Goal: Transaction & Acquisition: Purchase product/service

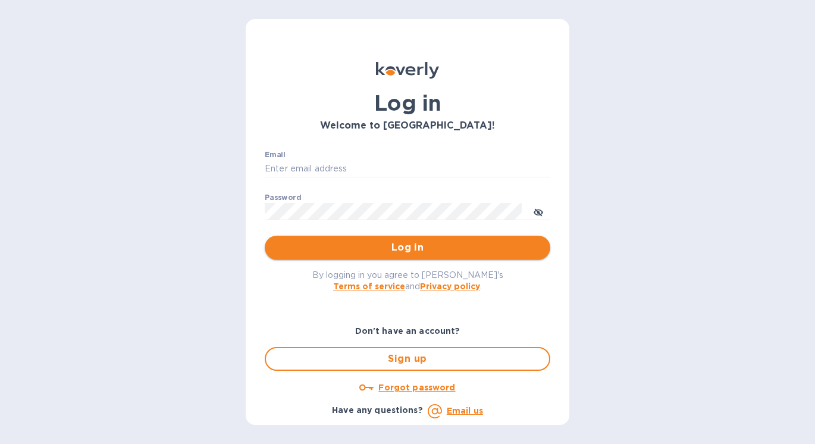
type input "[PERSON_NAME][EMAIL_ADDRESS][DOMAIN_NAME]"
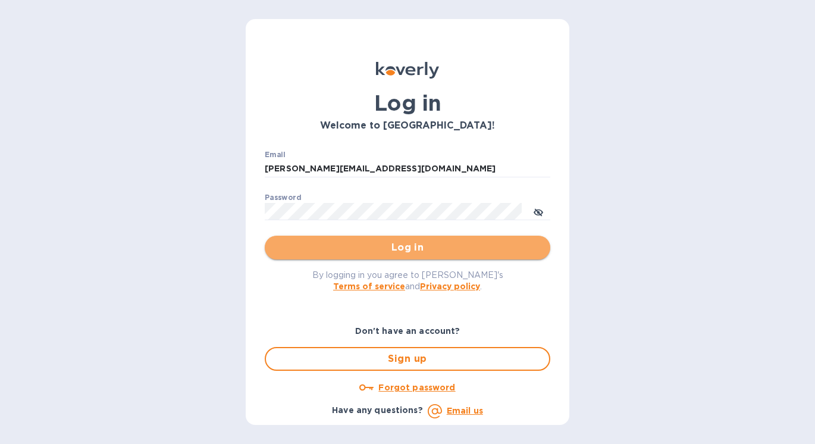
click at [375, 252] on span "Log in" at bounding box center [407, 247] width 266 height 14
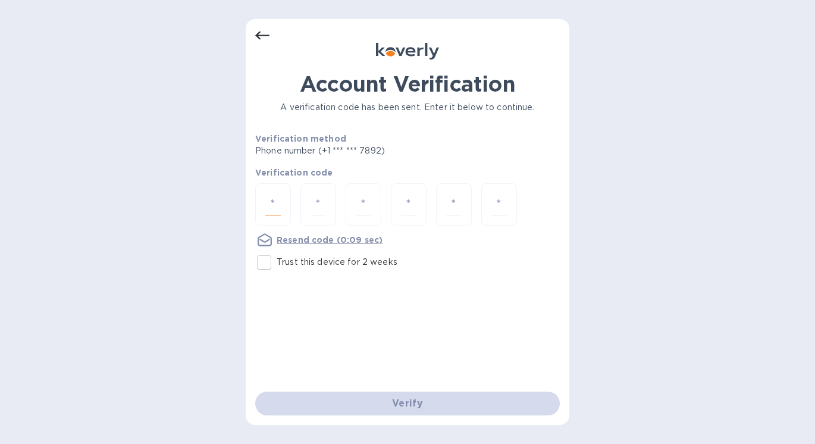
click at [274, 207] on input "number" at bounding box center [272, 204] width 15 height 22
type input "4"
type input "3"
type input "2"
type input "3"
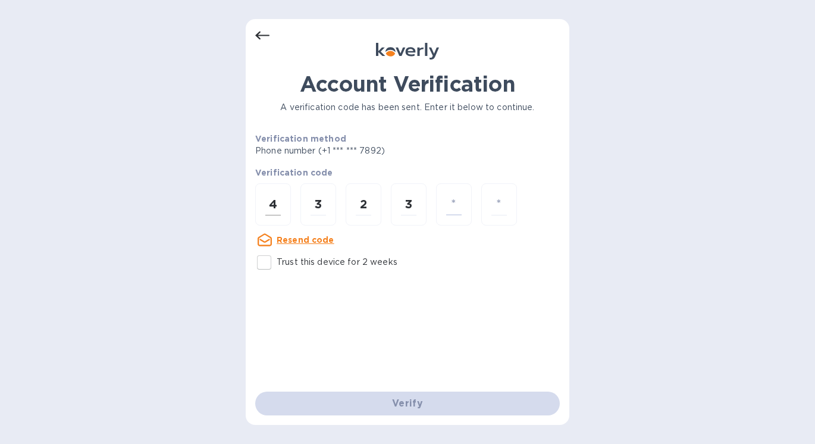
type input "6"
type input "9"
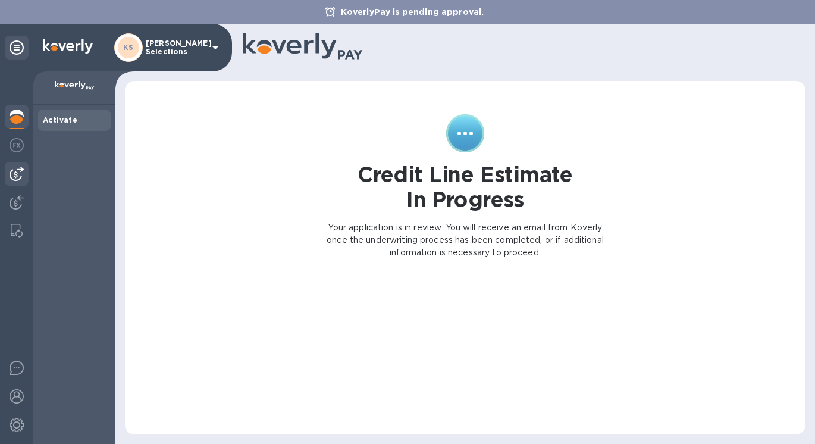
click at [13, 178] on img at bounding box center [17, 174] width 14 height 14
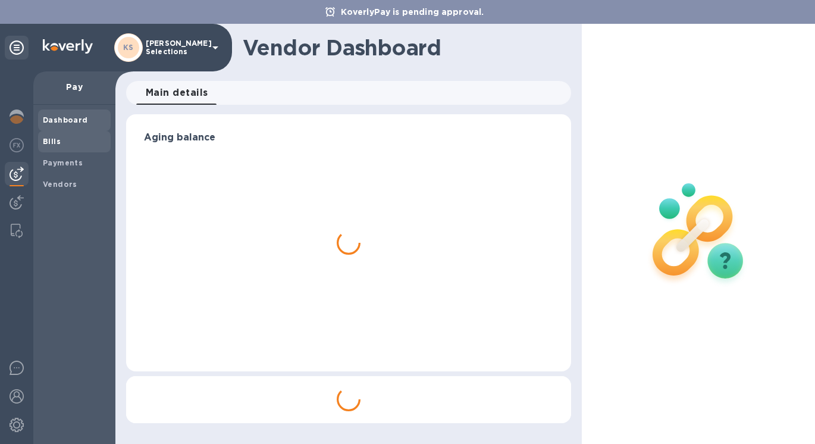
click at [58, 145] on b "Bills" at bounding box center [52, 141] width 18 height 9
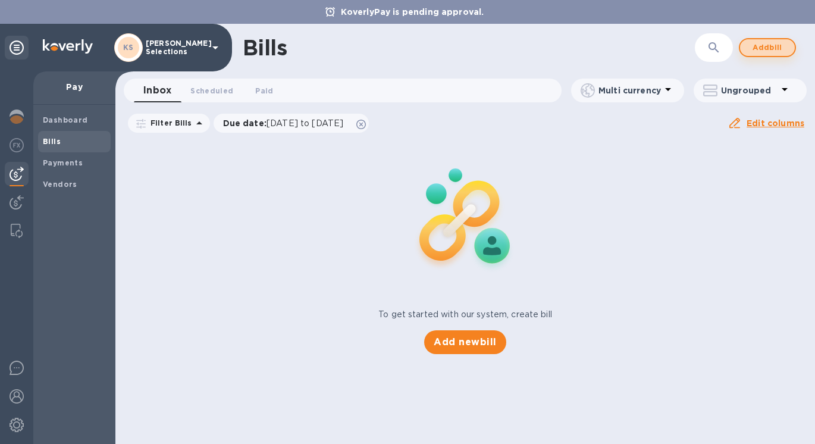
click at [753, 49] on span "Add bill" at bounding box center [767, 47] width 36 height 14
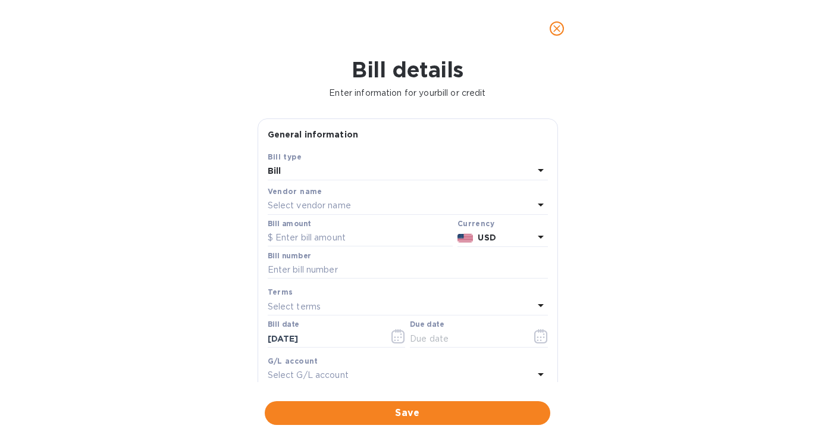
click at [284, 206] on p "Select vendor name" at bounding box center [309, 205] width 83 height 12
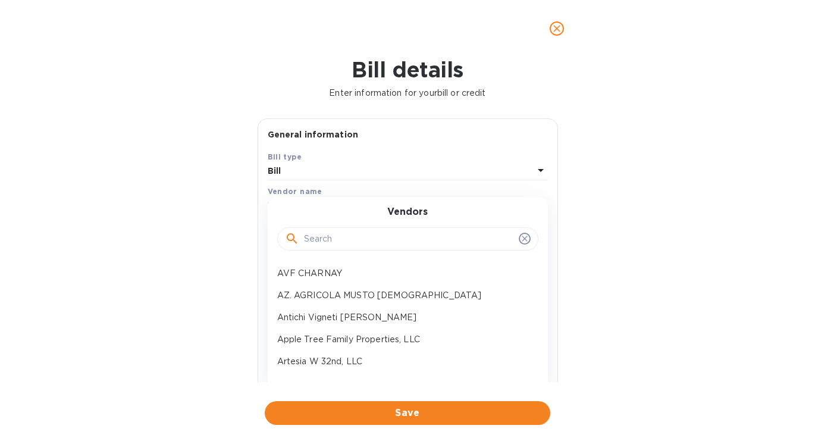
click at [326, 241] on input "text" at bounding box center [409, 239] width 210 height 18
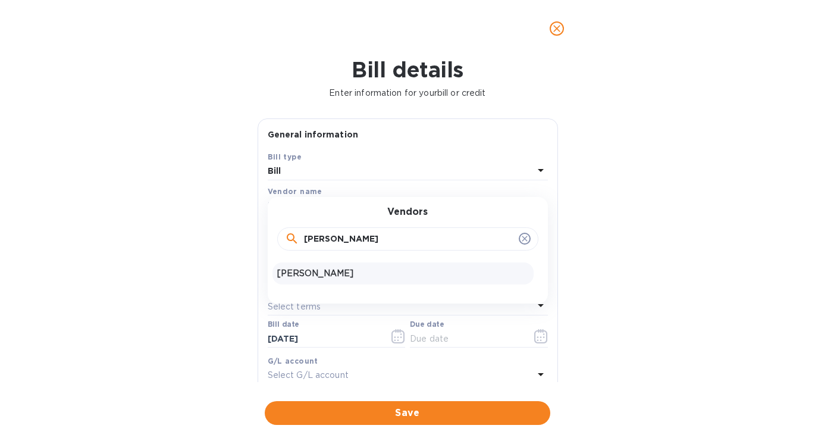
type input "jean"
click at [332, 272] on p "Jean Vesselle" at bounding box center [403, 273] width 252 height 12
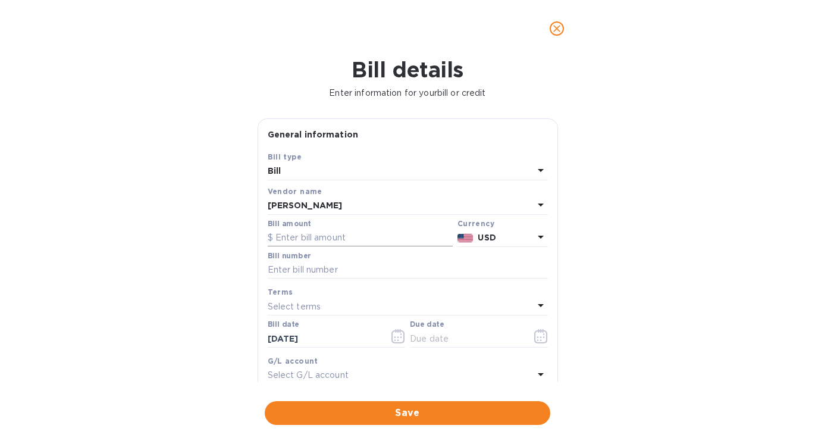
click at [304, 241] on input "text" at bounding box center [360, 238] width 185 height 18
type input "29,223.60"
click at [533, 240] on icon at bounding box center [540, 237] width 14 height 14
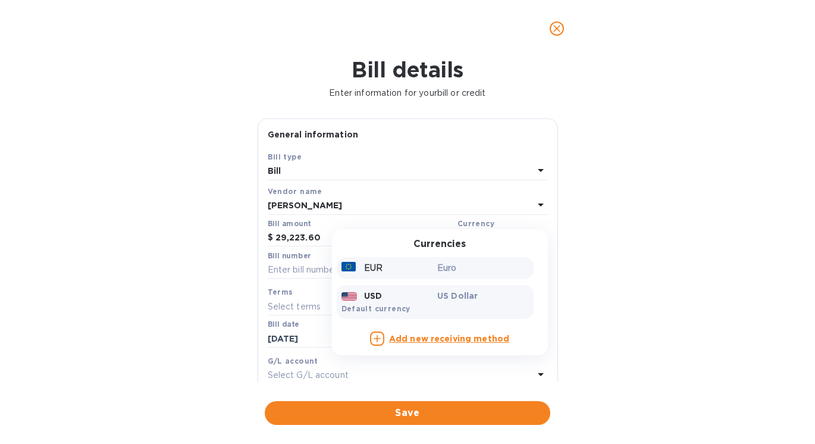
click at [429, 274] on div "EUR" at bounding box center [387, 267] width 96 height 17
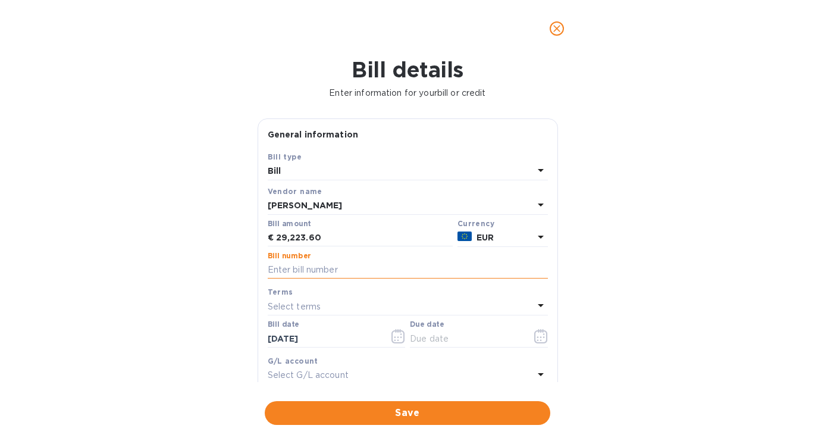
click at [297, 272] on input "text" at bounding box center [408, 270] width 280 height 18
paste input "00105341"
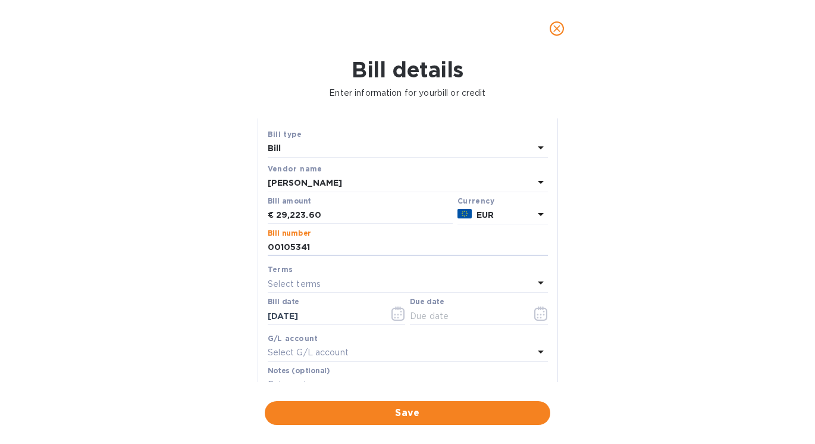
scroll to position [25, 0]
type input "00105341"
click at [540, 312] on icon "button" at bounding box center [541, 311] width 14 height 14
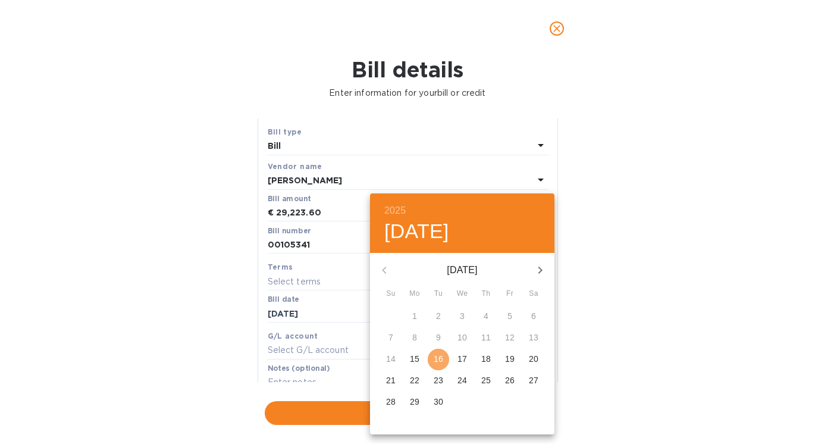
click at [435, 359] on p "16" at bounding box center [439, 359] width 10 height 12
type input "09/16/2025"
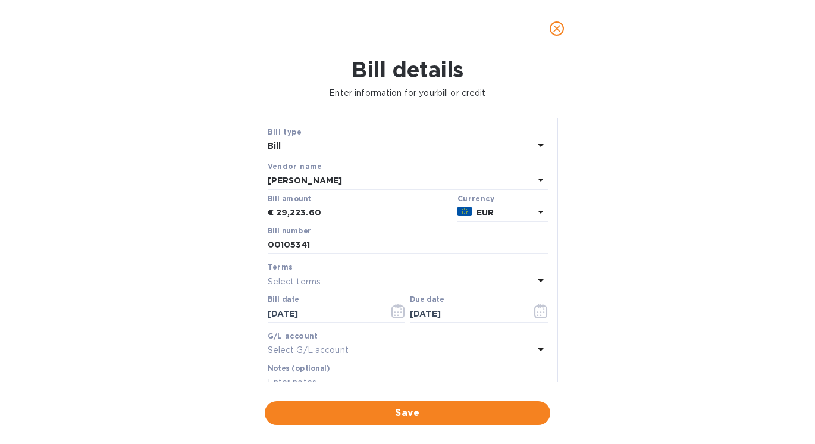
scroll to position [0, 0]
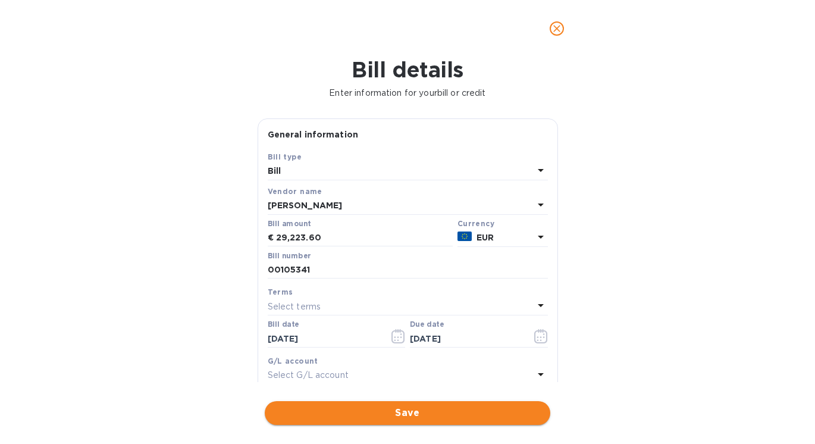
click at [409, 412] on span "Save" at bounding box center [407, 413] width 266 height 14
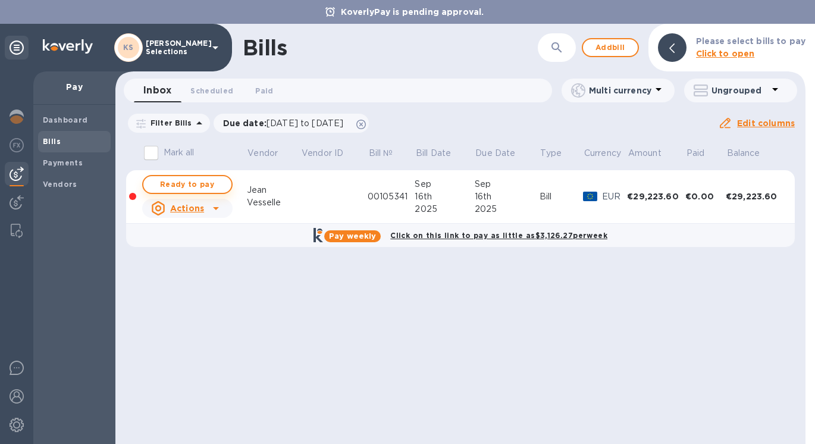
click at [164, 184] on span "Ready to pay" at bounding box center [187, 184] width 69 height 14
checkbox input "true"
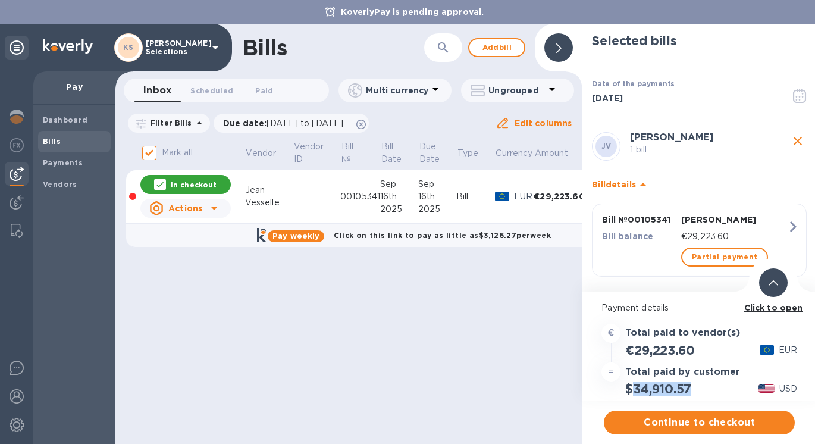
drag, startPoint x: 692, startPoint y: 388, endPoint x: 632, endPoint y: 390, distance: 60.1
click at [632, 390] on h2 "$34,910.57" at bounding box center [657, 388] width 65 height 15
copy h2 "34,910.57"
click at [784, 307] on b "Click to open" at bounding box center [773, 308] width 59 height 10
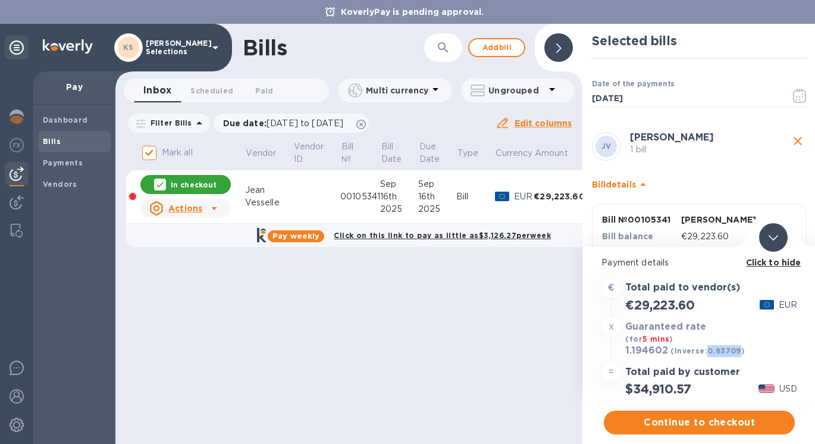
drag, startPoint x: 737, startPoint y: 353, endPoint x: 707, endPoint y: 353, distance: 29.7
click at [707, 353] on b "(inverse: 0.83709 )" at bounding box center [707, 350] width 74 height 9
copy b "0.83709"
click at [693, 423] on span "Continue to checkout" at bounding box center [699, 422] width 172 height 14
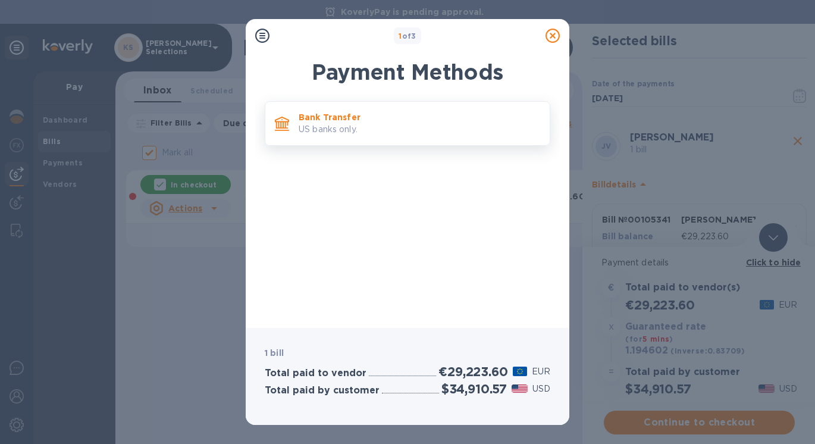
click at [338, 128] on p "US banks only." at bounding box center [419, 129] width 241 height 12
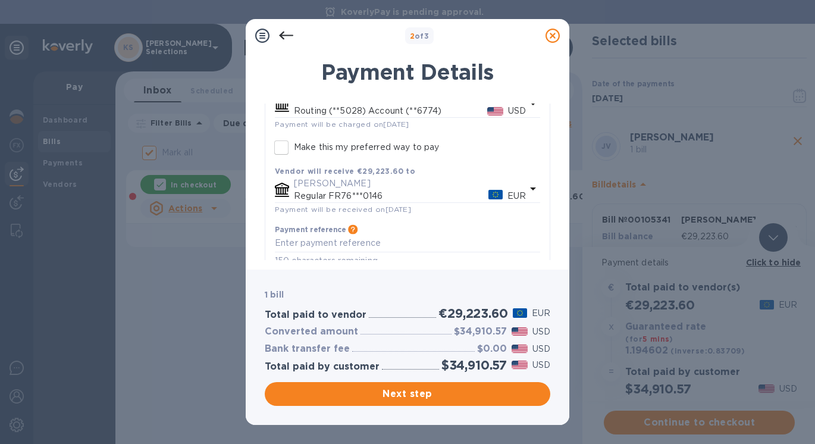
scroll to position [115, 0]
click at [391, 394] on span "Next step" at bounding box center [407, 394] width 266 height 14
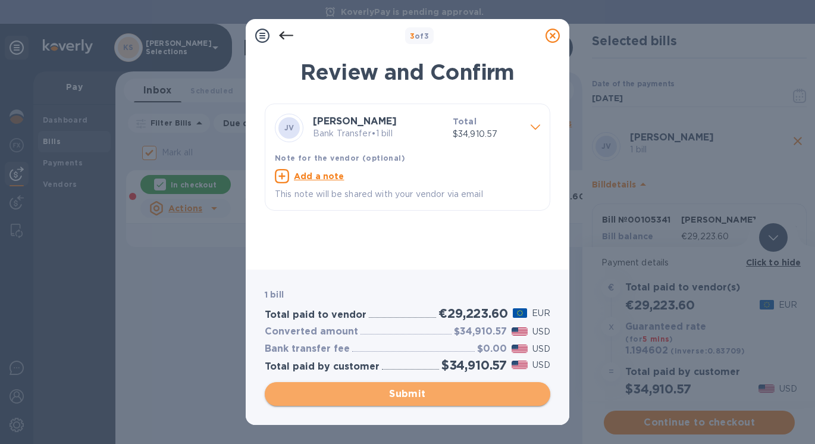
click at [391, 394] on span "Submit" at bounding box center [407, 394] width 266 height 14
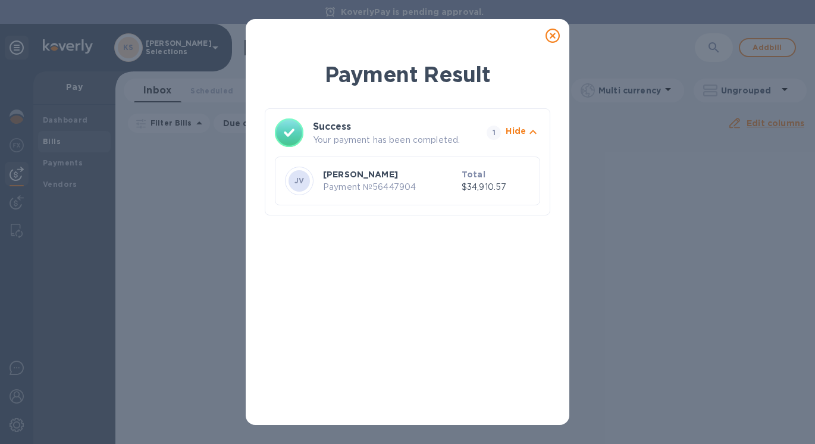
click at [551, 36] on icon at bounding box center [552, 36] width 14 height 14
